Goal: Find specific fact: Find specific fact

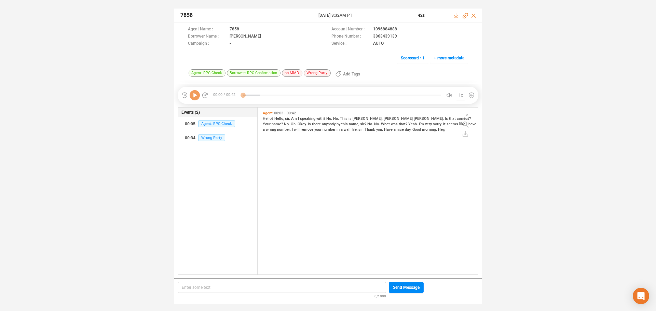
scroll to position [165, 217]
drag, startPoint x: 371, startPoint y: 38, endPoint x: 398, endPoint y: 37, distance: 27.3
click at [398, 37] on div "Phone Number : 3863439139" at bounding box center [399, 36] width 137 height 7
copy div "3863439139"
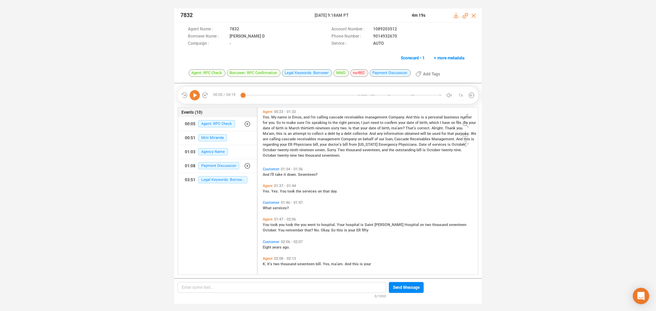
scroll to position [137, 0]
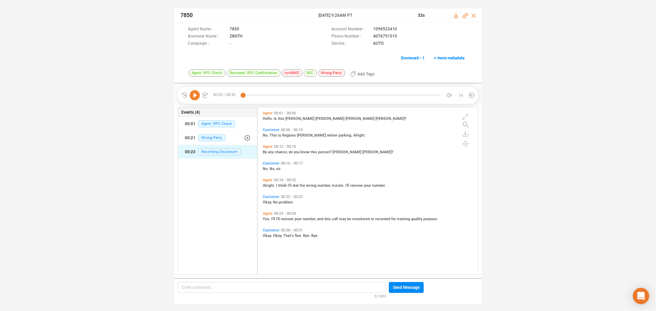
scroll to position [165, 217]
click at [193, 96] on icon at bounding box center [195, 95] width 10 height 10
drag, startPoint x: 371, startPoint y: 38, endPoint x: 400, endPoint y: 37, distance: 28.7
click at [400, 37] on div "Phone Number : 4076791515" at bounding box center [399, 36] width 137 height 7
copy div "4076791515"
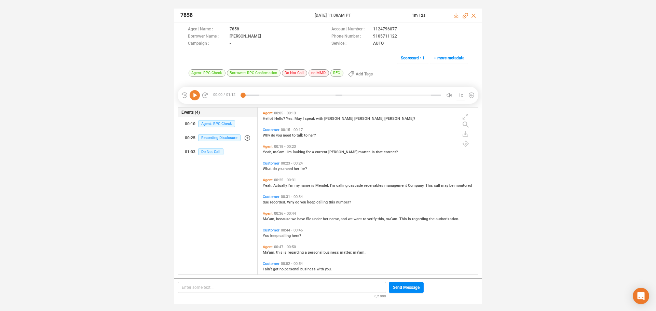
scroll to position [165, 217]
click at [193, 95] on icon at bounding box center [195, 95] width 10 height 10
click at [268, 135] on span "Why" at bounding box center [267, 135] width 8 height 4
drag, startPoint x: 371, startPoint y: 37, endPoint x: 398, endPoint y: 37, distance: 27.7
click at [398, 37] on div "Phone Number : 9105711122" at bounding box center [399, 36] width 137 height 7
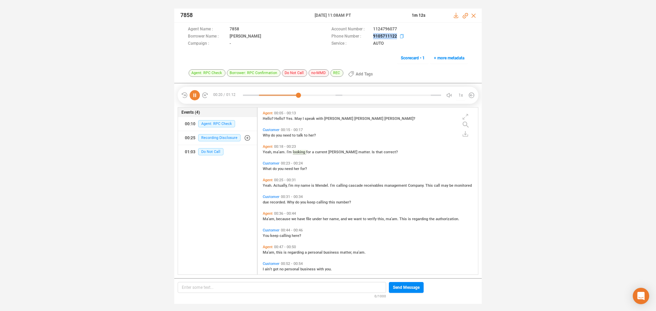
copy div "9105711122"
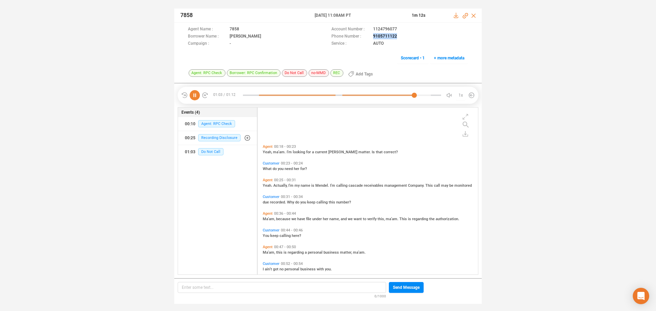
scroll to position [64, 0]
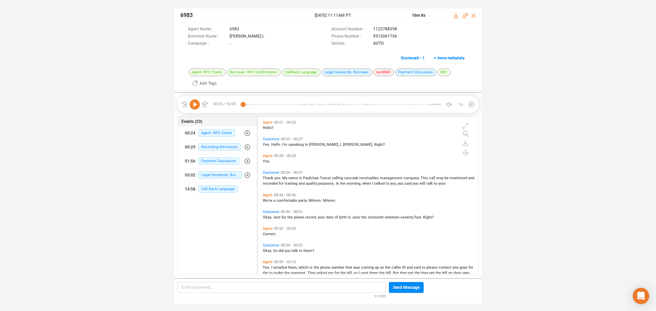
scroll to position [156, 217]
click at [195, 107] on icon at bounding box center [195, 104] width 10 height 10
click at [275, 178] on span "you." at bounding box center [278, 178] width 8 height 4
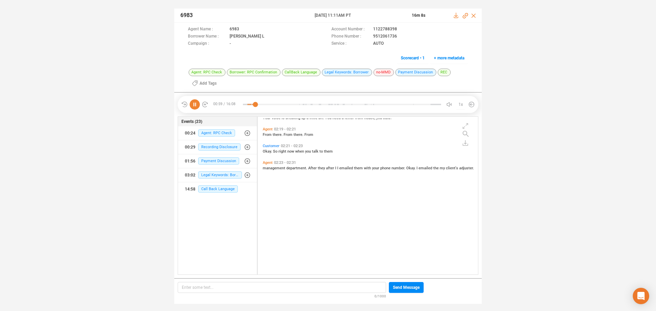
scroll to position [99, 0]
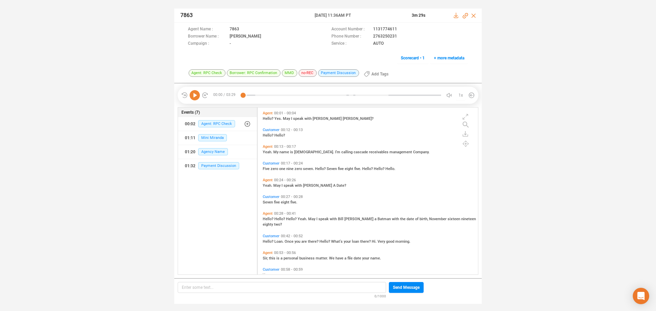
scroll to position [165, 217]
click at [194, 97] on icon at bounding box center [195, 95] width 10 height 10
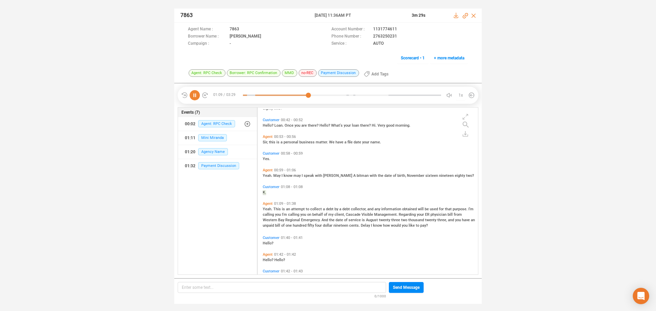
scroll to position [141, 0]
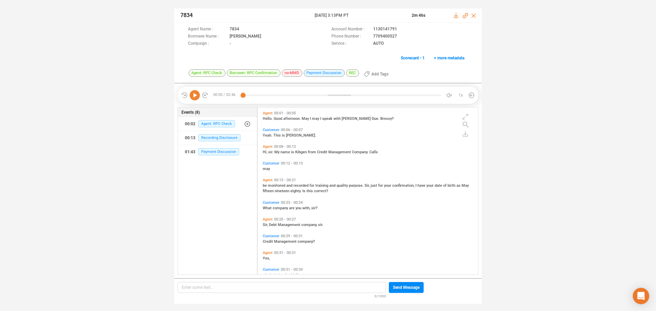
scroll to position [165, 217]
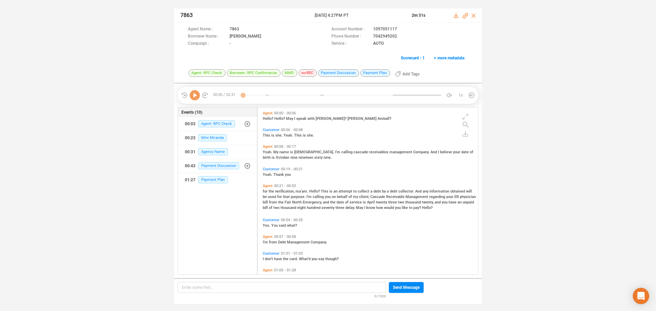
scroll to position [165, 217]
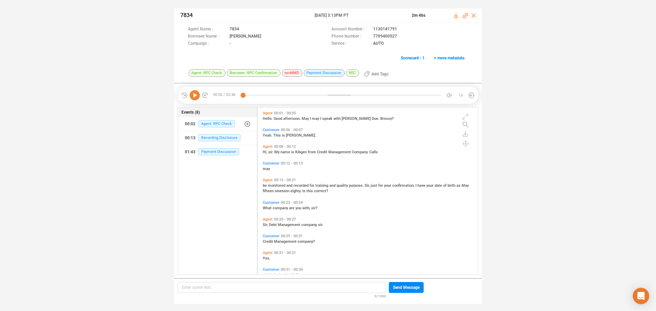
scroll to position [165, 217]
click at [192, 95] on icon at bounding box center [195, 95] width 10 height 10
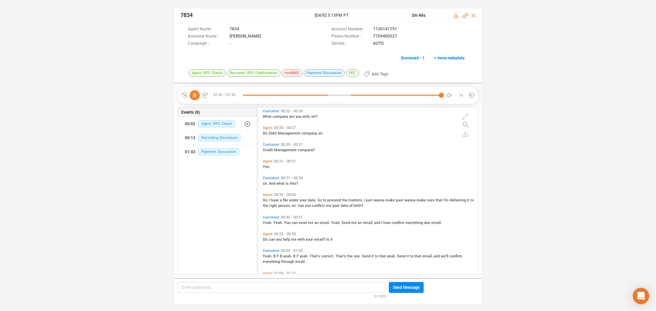
scroll to position [126, 0]
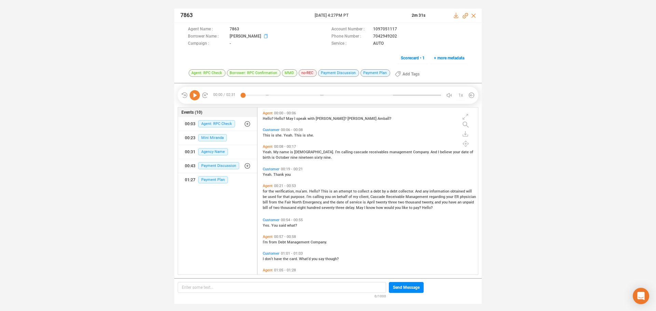
scroll to position [165, 217]
click at [192, 97] on icon at bounding box center [195, 95] width 10 height 10
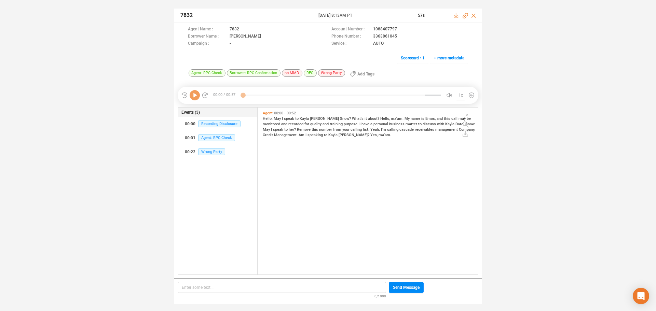
scroll to position [165, 217]
click at [195, 97] on icon at bounding box center [195, 95] width 10 height 10
drag, startPoint x: 371, startPoint y: 36, endPoint x: 399, endPoint y: 38, distance: 27.4
click at [399, 38] on div "Phone Number : 3363861045" at bounding box center [399, 36] width 137 height 7
copy div "3363861045"
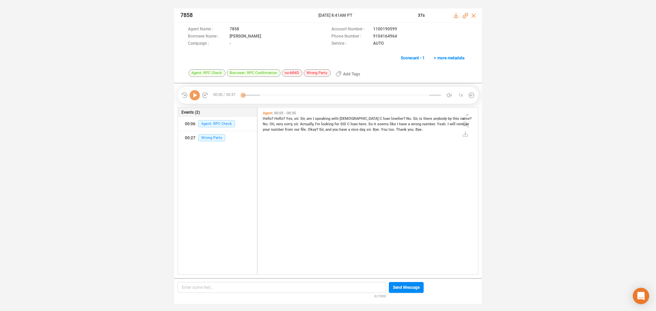
scroll to position [165, 217]
click at [195, 97] on icon at bounding box center [195, 95] width 10 height 10
drag, startPoint x: 370, startPoint y: 37, endPoint x: 398, endPoint y: 36, distance: 28.4
click at [398, 36] on div "Phone Number : 9104164964" at bounding box center [399, 36] width 137 height 7
copy div "9104164964"
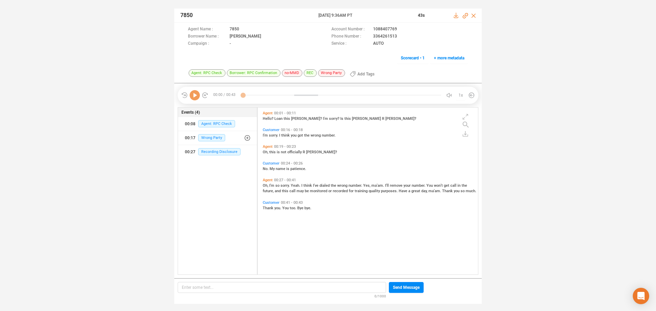
scroll to position [165, 217]
click at [195, 95] on icon at bounding box center [195, 95] width 10 height 10
drag, startPoint x: 367, startPoint y: 37, endPoint x: 398, endPoint y: 36, distance: 30.7
click at [398, 36] on div "Phone Number : 3364261513" at bounding box center [399, 36] width 137 height 7
copy div "3364261513"
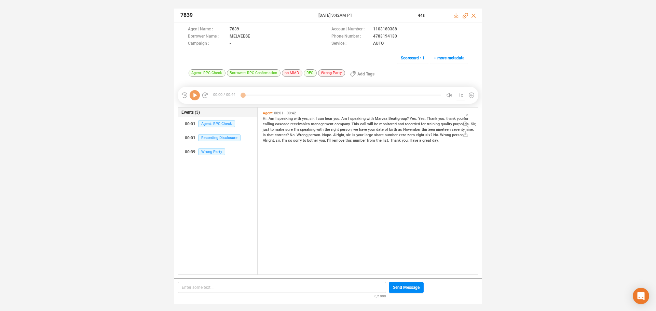
scroll to position [165, 217]
click at [196, 97] on icon at bounding box center [195, 95] width 10 height 10
drag, startPoint x: 368, startPoint y: 37, endPoint x: 398, endPoint y: 37, distance: 30.4
click at [398, 37] on div "Phone Number : 4783194130" at bounding box center [399, 36] width 137 height 7
copy div "4783194130"
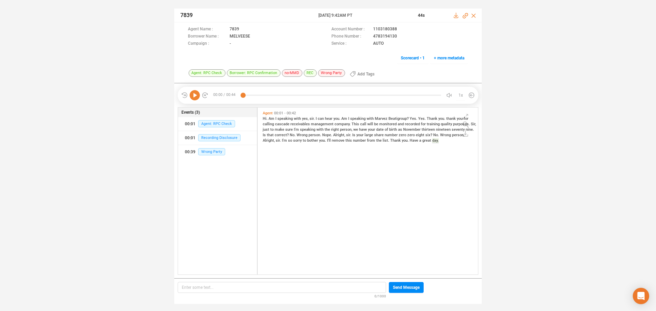
click at [192, 93] on icon at bounding box center [195, 95] width 10 height 10
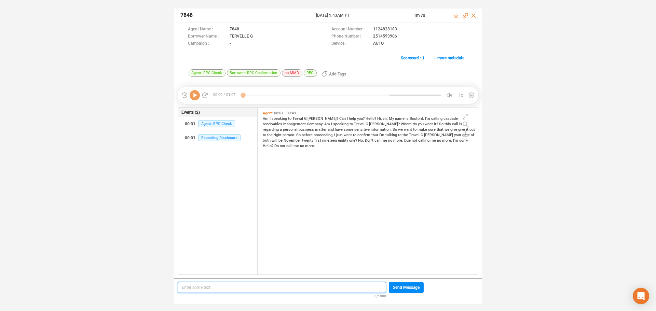
scroll to position [2, 4]
click at [192, 98] on icon at bounding box center [195, 95] width 10 height 10
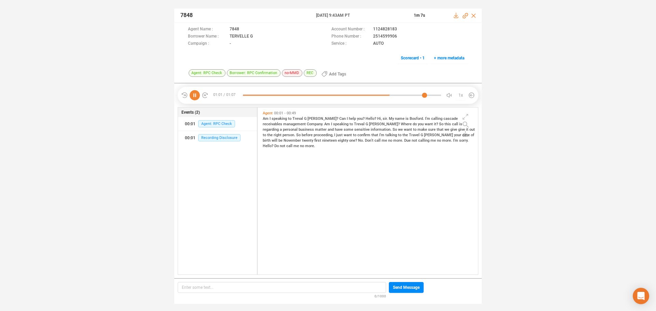
click at [195, 97] on icon at bounding box center [195, 95] width 10 height 10
click at [266, 120] on span "Am" at bounding box center [266, 118] width 7 height 4
drag, startPoint x: 368, startPoint y: 36, endPoint x: 397, endPoint y: 39, distance: 29.1
click at [397, 39] on div "Phone Number : 2514599906" at bounding box center [399, 36] width 137 height 7
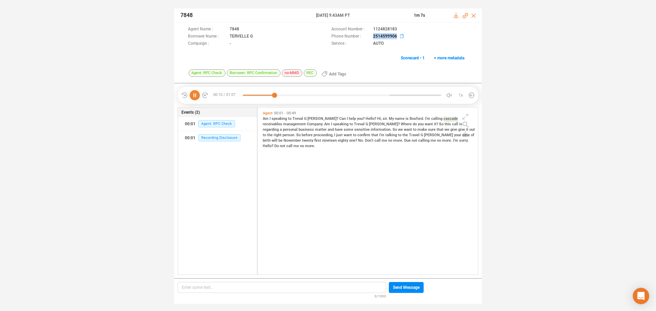
copy div "2514599906"
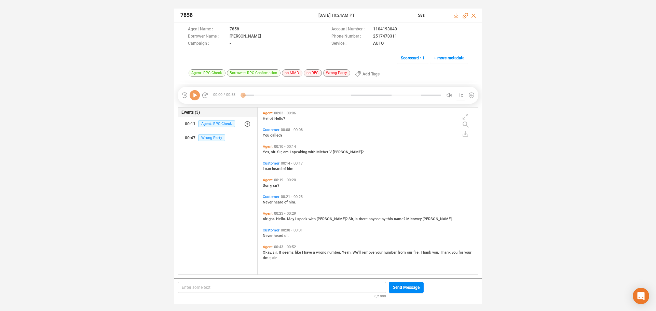
scroll to position [165, 217]
click at [194, 97] on icon at bounding box center [195, 95] width 10 height 10
drag, startPoint x: 372, startPoint y: 37, endPoint x: 399, endPoint y: 34, distance: 27.2
click at [399, 34] on div "Phone Number : 2517470311" at bounding box center [399, 36] width 137 height 7
copy div "2517470311"
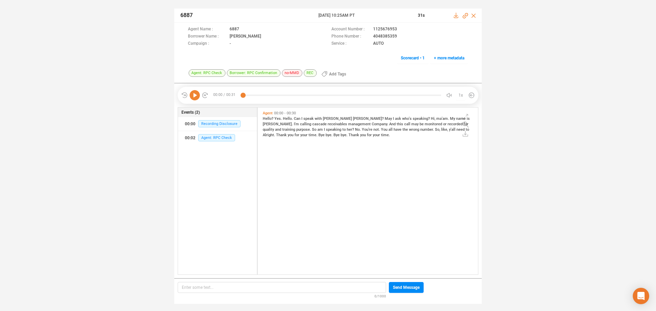
scroll to position [165, 217]
click at [196, 100] on icon at bounding box center [195, 95] width 10 height 10
drag, startPoint x: 370, startPoint y: 37, endPoint x: 397, endPoint y: 36, distance: 27.3
click at [397, 36] on div "Phone Number : 4048385359" at bounding box center [399, 36] width 137 height 7
copy div "4048385359"
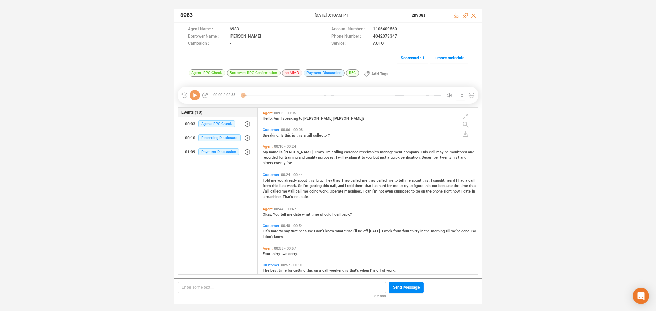
scroll to position [165, 217]
click at [194, 95] on icon at bounding box center [195, 95] width 10 height 10
click at [266, 151] on span "My" at bounding box center [266, 152] width 6 height 4
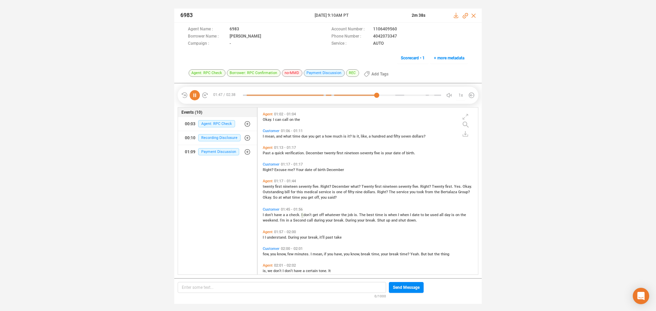
scroll to position [193, 0]
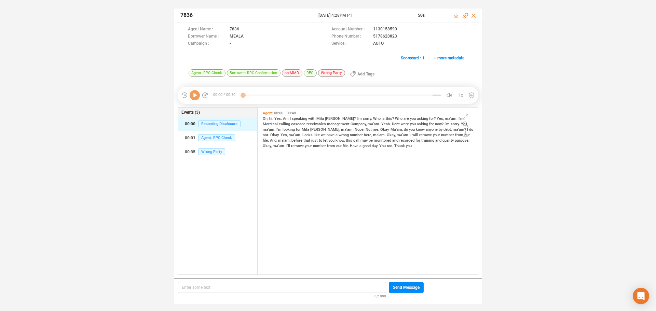
scroll to position [165, 217]
click at [198, 95] on icon at bounding box center [195, 95] width 10 height 10
drag, startPoint x: 370, startPoint y: 37, endPoint x: 396, endPoint y: 36, distance: 25.6
click at [399, 37] on div "Phone Number : [PHONE_NUMBER]" at bounding box center [399, 36] width 137 height 7
copy div "5178620823"
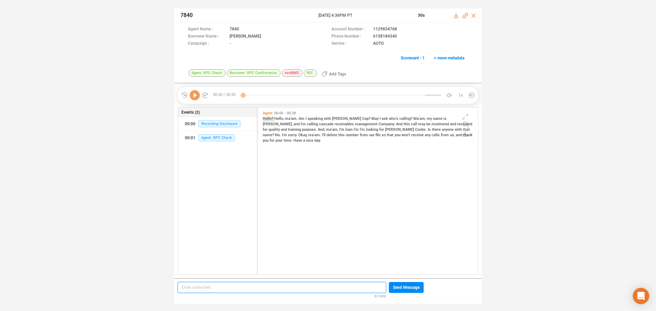
scroll to position [2, 4]
click at [197, 94] on icon at bounding box center [195, 95] width 10 height 10
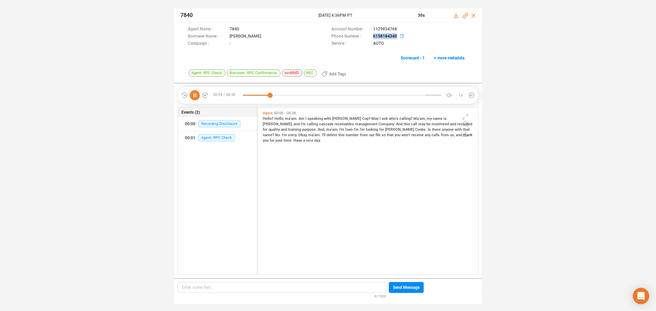
drag, startPoint x: 371, startPoint y: 36, endPoint x: 391, endPoint y: 37, distance: 19.8
click at [397, 39] on div "Phone Number : [PHONE_NUMBER]" at bounding box center [399, 36] width 137 height 7
copy div "6158184340"
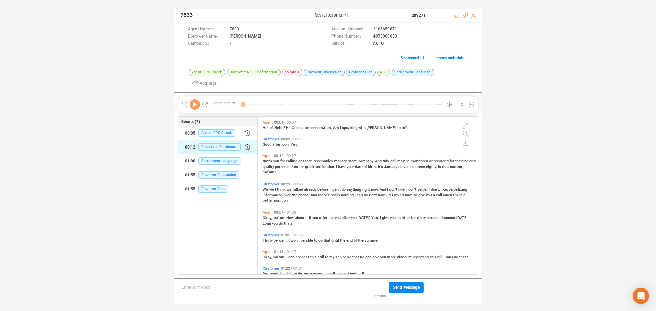
scroll to position [165, 217]
click at [195, 99] on icon at bounding box center [195, 104] width 10 height 10
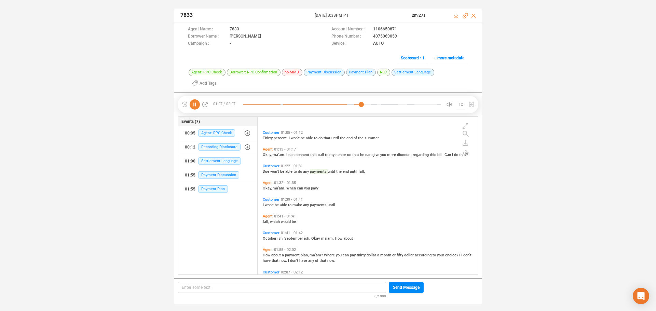
scroll to position [149, 0]
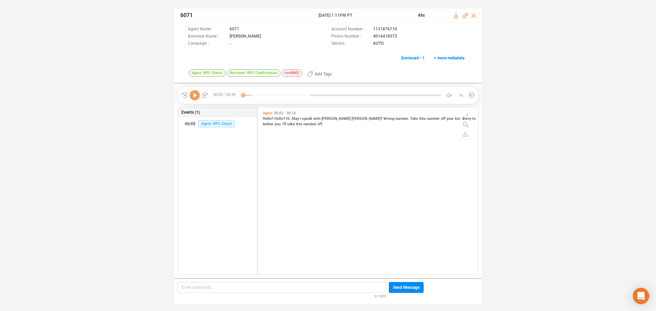
scroll to position [165, 217]
click at [193, 96] on icon at bounding box center [195, 95] width 10 height 10
drag, startPoint x: 370, startPoint y: 35, endPoint x: 398, endPoint y: 36, distance: 28.0
click at [398, 36] on div "Phone Number : 4014418373" at bounding box center [399, 36] width 137 height 7
copy div "4014418373"
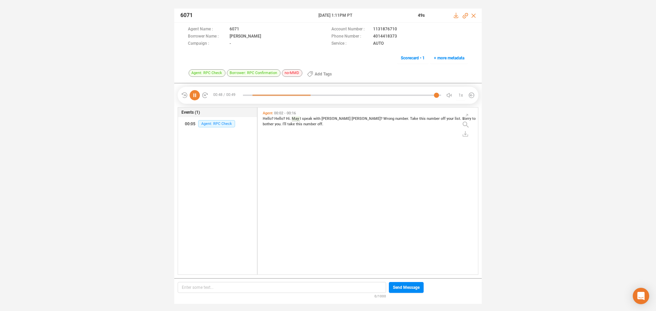
click at [197, 97] on icon at bounding box center [195, 95] width 10 height 10
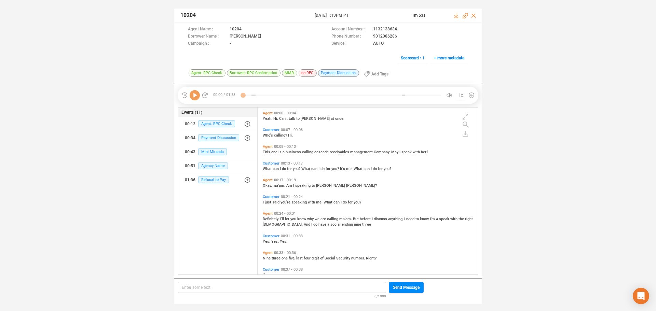
scroll to position [165, 217]
click at [195, 97] on icon at bounding box center [195, 95] width 10 height 10
click at [265, 150] on div "This one is a business calling cascade receivables management Company. May I sp…" at bounding box center [369, 151] width 213 height 5
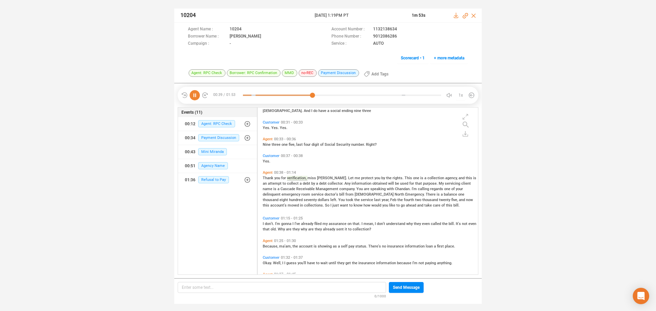
scroll to position [0, 0]
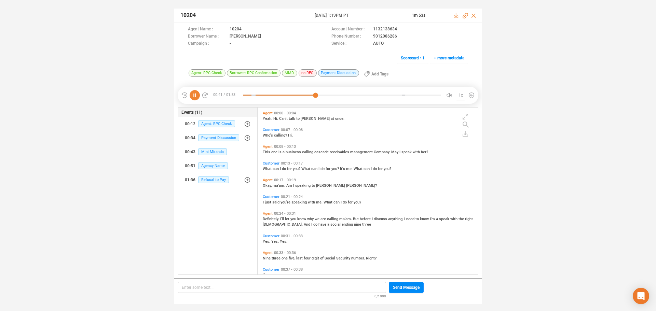
click at [266, 153] on span "This" at bounding box center [267, 152] width 9 height 4
click at [266, 184] on span "Okay," at bounding box center [268, 185] width 10 height 4
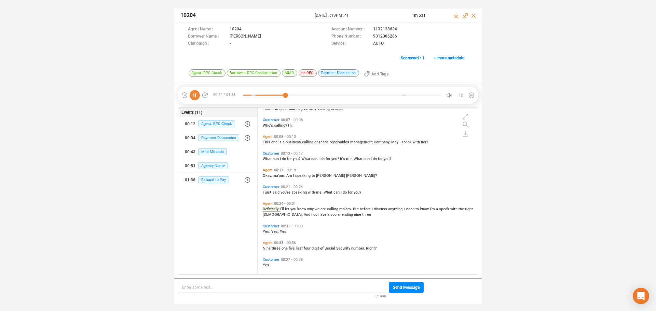
scroll to position [29, 0]
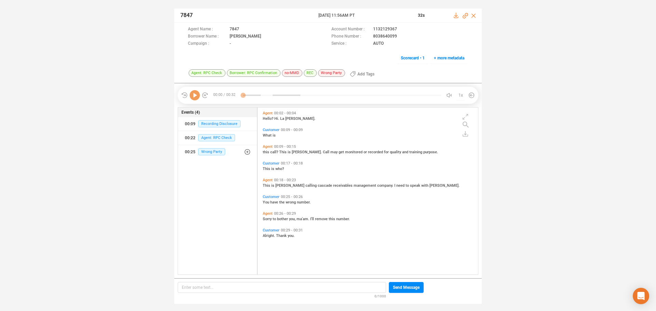
scroll to position [165, 217]
click at [192, 95] on icon at bounding box center [195, 95] width 10 height 10
drag, startPoint x: 369, startPoint y: 37, endPoint x: 388, endPoint y: 36, distance: 19.5
click at [396, 36] on div "Phone Number : 8038640099" at bounding box center [399, 36] width 137 height 7
copy div "8038640099"
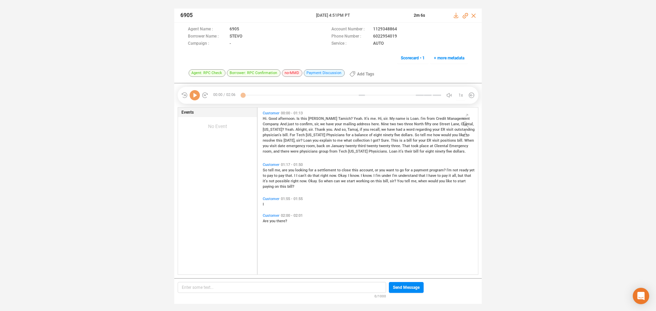
scroll to position [165, 217]
click at [199, 96] on icon at bounding box center [195, 95] width 10 height 10
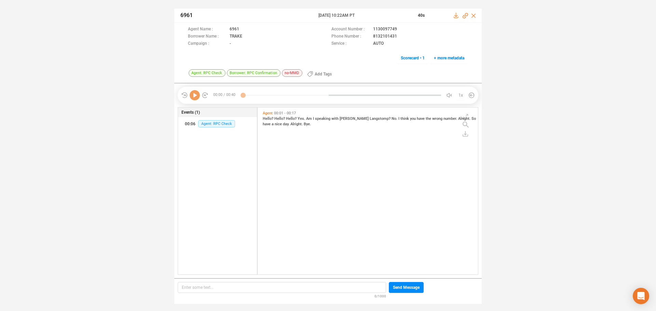
scroll to position [165, 217]
click at [193, 96] on icon at bounding box center [195, 95] width 10 height 10
drag, startPoint x: 369, startPoint y: 37, endPoint x: 399, endPoint y: 37, distance: 29.7
click at [399, 37] on div "Phone Number : 8132101431" at bounding box center [399, 36] width 137 height 7
copy div "8132101431"
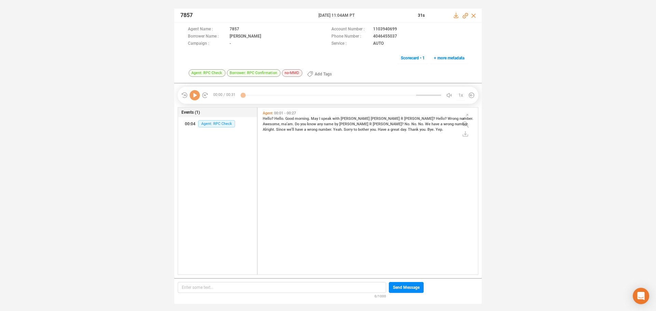
scroll to position [165, 217]
click at [196, 96] on icon at bounding box center [195, 95] width 10 height 10
drag, startPoint x: 366, startPoint y: 38, endPoint x: 396, endPoint y: 36, distance: 29.8
click at [397, 36] on div "Phone Number : [PHONE_NUMBER]" at bounding box center [399, 36] width 137 height 7
copy div "4046455037"
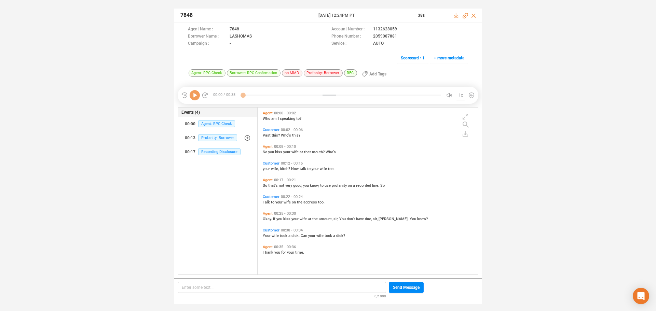
scroll to position [165, 217]
click at [194, 98] on icon at bounding box center [195, 95] width 10 height 10
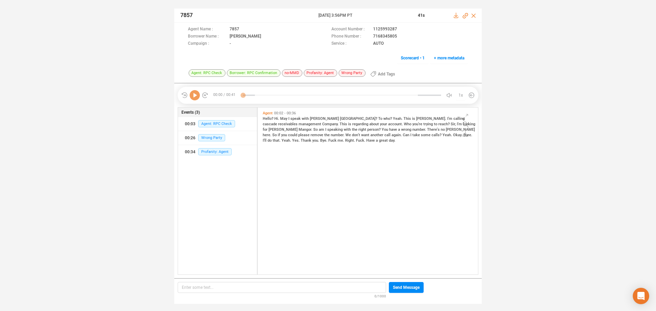
scroll to position [165, 217]
click at [195, 95] on icon at bounding box center [195, 95] width 10 height 10
drag, startPoint x: 371, startPoint y: 35, endPoint x: 398, endPoint y: 39, distance: 27.2
click at [398, 39] on div "Phone Number : 7168345805" at bounding box center [399, 36] width 137 height 7
copy span "7168345805"
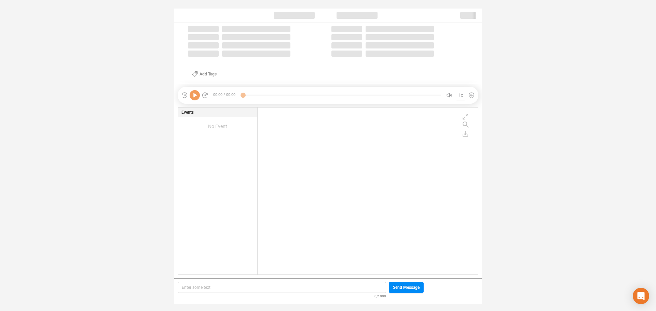
scroll to position [165, 217]
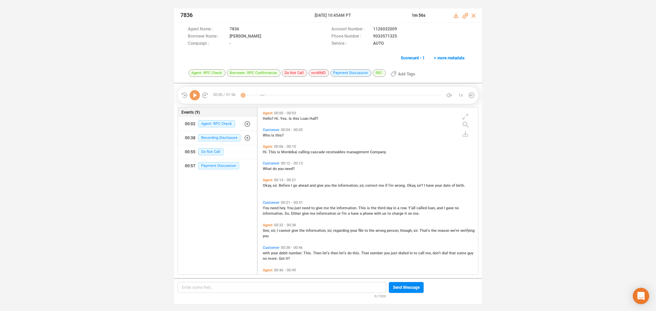
click at [194, 98] on icon at bounding box center [195, 95] width 10 height 10
click at [196, 97] on icon at bounding box center [195, 95] width 10 height 10
drag, startPoint x: 370, startPoint y: 37, endPoint x: 397, endPoint y: 37, distance: 27.7
click at [397, 37] on div "Phone Number : [PHONE_NUMBER]" at bounding box center [399, 36] width 137 height 7
copy div "9033571325"
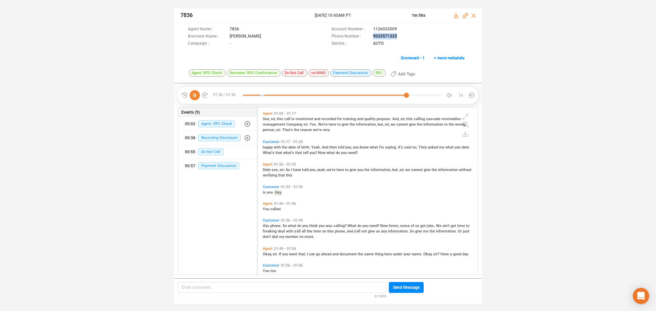
scroll to position [206, 0]
